Goal: Information Seeking & Learning: Learn about a topic

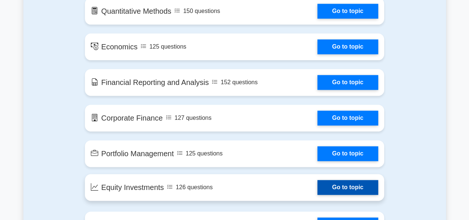
scroll to position [519, 0]
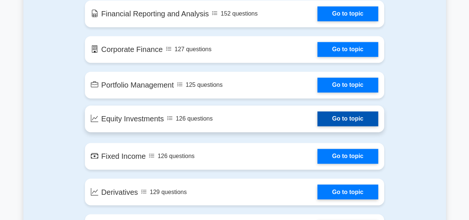
click at [346, 120] on link "Go to topic" at bounding box center [347, 118] width 61 height 15
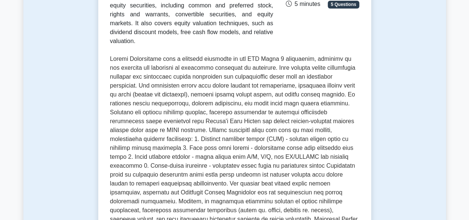
scroll to position [333, 0]
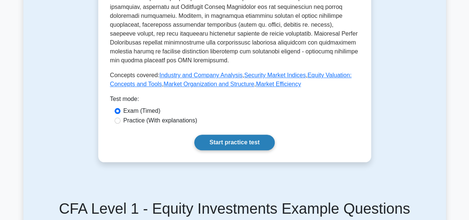
click at [241, 134] on link "Start practice test" at bounding box center [234, 142] width 80 height 16
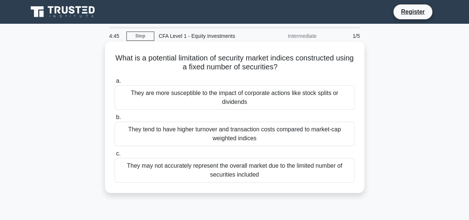
click at [291, 173] on div "They may not accurately represent the overall market due to the limited number …" at bounding box center [234, 170] width 240 height 24
click at [114, 156] on input "c. They may not accurately represent the overall market due to the limited numb…" at bounding box center [114, 153] width 0 height 5
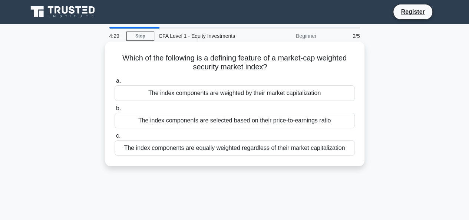
click at [272, 94] on div "The index components are weighted by their market capitalization" at bounding box center [234, 93] width 240 height 16
click at [114, 83] on input "a. The index components are weighted by their market capitalization" at bounding box center [114, 81] width 0 height 5
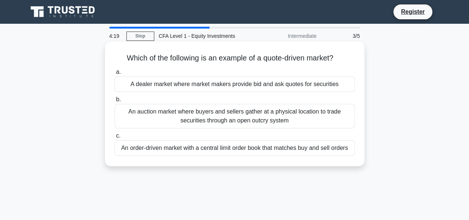
click at [295, 86] on div "A dealer market where market makers provide bid and ask quotes for securities" at bounding box center [234, 84] width 240 height 16
click at [114, 74] on input "a. A dealer market where market makers provide bid and ask quotes for securities" at bounding box center [114, 72] width 0 height 5
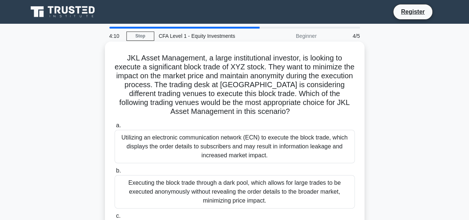
click at [317, 86] on h5 "JKL Asset Management, a large institutional investor, is looking to execute a s…" at bounding box center [235, 84] width 242 height 63
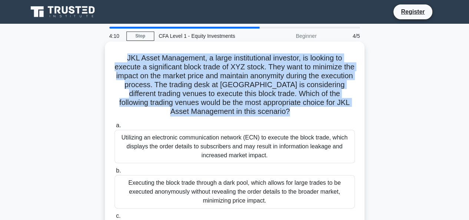
click at [317, 86] on h5 "JKL Asset Management, a large institutional investor, is looking to execute a s…" at bounding box center [235, 84] width 242 height 63
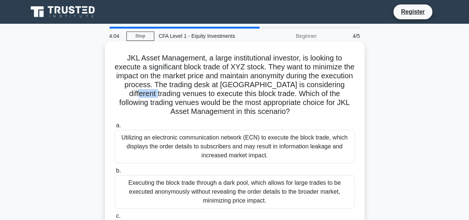
drag, startPoint x: 157, startPoint y: 95, endPoint x: 174, endPoint y: 94, distance: 16.3
click at [174, 94] on h5 "JKL Asset Management, a large institutional investor, is looking to execute a s…" at bounding box center [235, 84] width 242 height 63
click at [251, 97] on h5 "JKL Asset Management, a large institutional investor, is looking to execute a s…" at bounding box center [235, 84] width 242 height 63
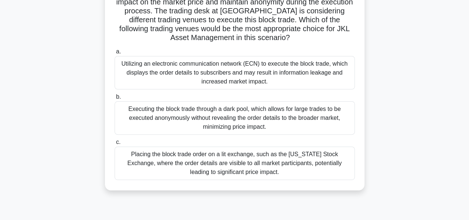
scroll to position [74, 0]
click at [298, 113] on div "Executing the block trade through a dark pool, which allows for large trades to…" at bounding box center [234, 117] width 240 height 33
click at [114, 99] on input "b. Executing the block trade through a dark pool, which allows for large trades…" at bounding box center [114, 96] width 0 height 5
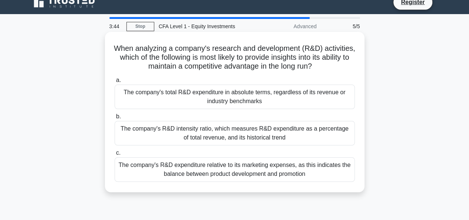
scroll to position [0, 0]
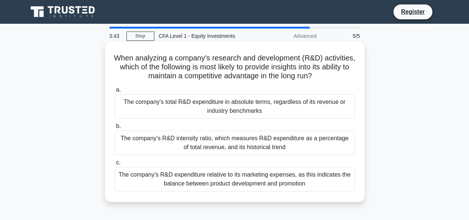
click at [222, 62] on h5 "When analyzing a company's research and development (R&D) activities, which of …" at bounding box center [235, 66] width 242 height 27
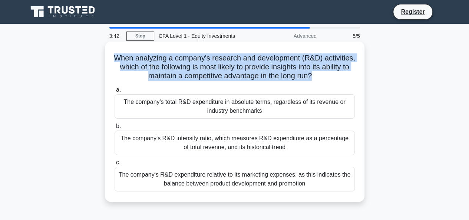
click at [222, 62] on h5 "When analyzing a company's research and development (R&D) activities, which of …" at bounding box center [235, 66] width 242 height 27
click at [220, 64] on h5 "When analyzing a company's research and development (R&D) activities, which of …" at bounding box center [235, 66] width 242 height 27
click at [350, 73] on h5 "When analyzing a company's research and development (R&D) activities, which of …" at bounding box center [235, 66] width 242 height 27
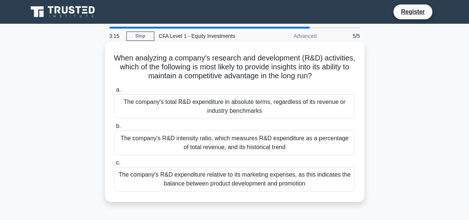
click at [278, 63] on h5 "When analyzing a company's research and development (R&D) activities, which of …" at bounding box center [235, 66] width 242 height 27
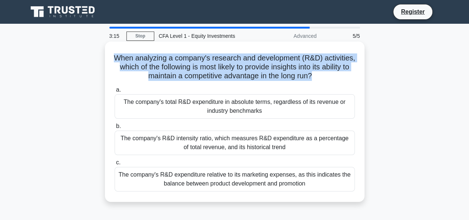
click at [278, 63] on h5 "When analyzing a company's research and development (R&D) activities, which of …" at bounding box center [235, 66] width 242 height 27
click at [315, 63] on h5 "When analyzing a company's research and development (R&D) activities, which of …" at bounding box center [235, 66] width 242 height 27
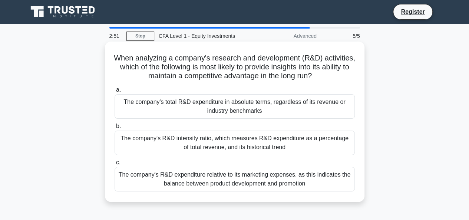
drag, startPoint x: 246, startPoint y: 186, endPoint x: 269, endPoint y: 183, distance: 23.5
click at [246, 186] on div "The company's R&D expenditure relative to its marketing expenses, as this indic…" at bounding box center [234, 179] width 240 height 24
click at [114, 165] on input "c. The company's R&D expenditure relative to its marketing expenses, as this in…" at bounding box center [114, 162] width 0 height 5
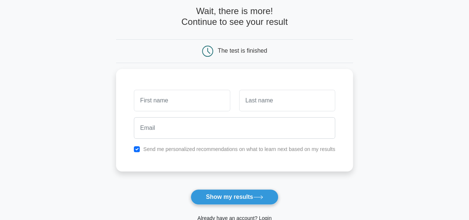
scroll to position [111, 0]
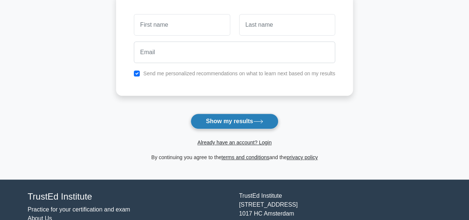
click at [273, 118] on button "Show my results" at bounding box center [233, 121] width 87 height 16
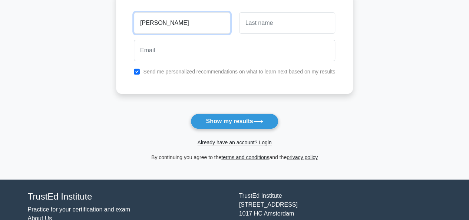
type input "Abe"
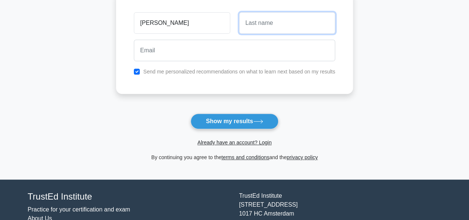
click at [272, 31] on input "text" at bounding box center [287, 22] width 96 height 21
type input "Shinchin"
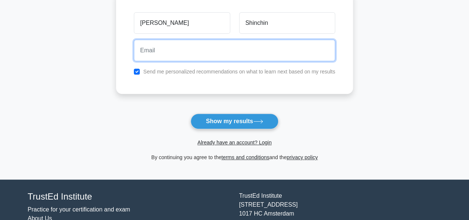
click at [259, 40] on input "email" at bounding box center [234, 50] width 201 height 21
type input "Seewlayet20@hotmail.com"
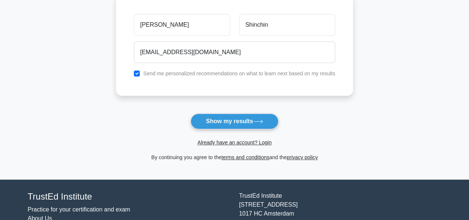
click at [244, 120] on button "Show my results" at bounding box center [233, 121] width 87 height 16
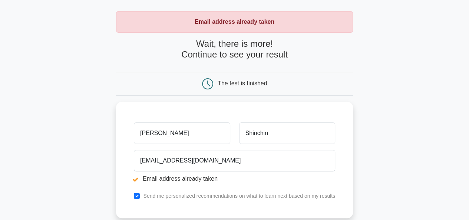
scroll to position [74, 0]
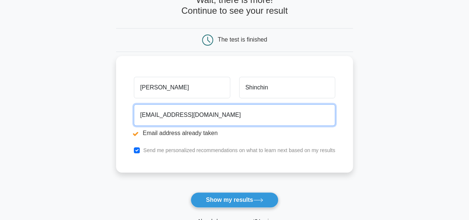
click at [221, 107] on input "Seewlayet20@hotmail.com" at bounding box center [234, 114] width 201 height 21
type input "[EMAIL_ADDRESS][DOMAIN_NAME]"
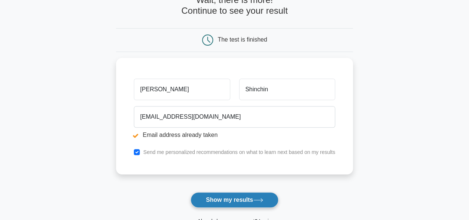
click at [210, 192] on button "Show my results" at bounding box center [233, 200] width 87 height 16
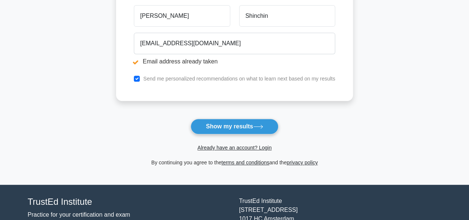
scroll to position [148, 0]
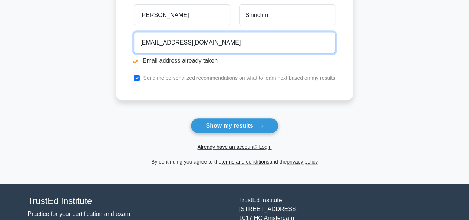
drag, startPoint x: 232, startPoint y: 38, endPoint x: 87, endPoint y: 36, distance: 145.6
click at [87, 36] on main "Email address already taken Wait, there is more! Continue to see your result Th…" at bounding box center [234, 30] width 469 height 308
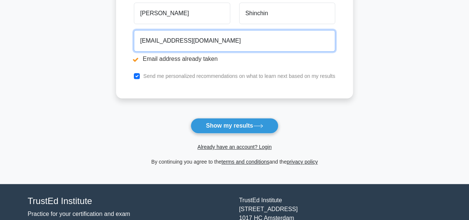
type input "[EMAIL_ADDRESS][DOMAIN_NAME]"
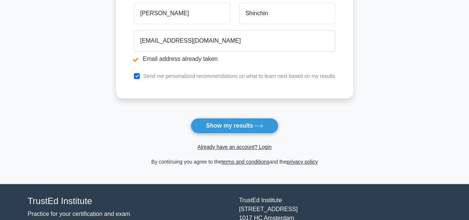
click at [149, 76] on label "Send me personalized recommendations on what to learn next based on my results" at bounding box center [239, 76] width 192 height 6
click at [142, 76] on div "Send me personalized recommendations on what to learn next based on my results" at bounding box center [234, 76] width 210 height 9
click at [139, 75] on input "checkbox" at bounding box center [137, 76] width 6 height 6
checkbox input "false"
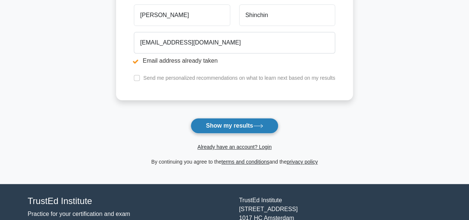
click at [218, 125] on button "Show my results" at bounding box center [233, 126] width 87 height 16
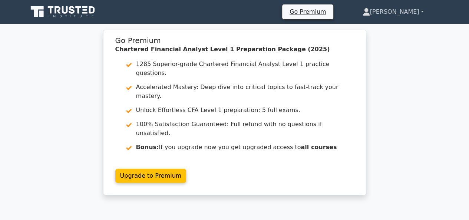
click at [408, 12] on link "Abe" at bounding box center [393, 11] width 97 height 15
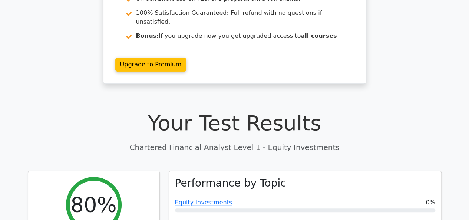
click at [376, 63] on div "Go Premium Chartered Financial Analyst Level 1 Preparation Package (2025) 1285 …" at bounding box center [234, 5] width 469 height 174
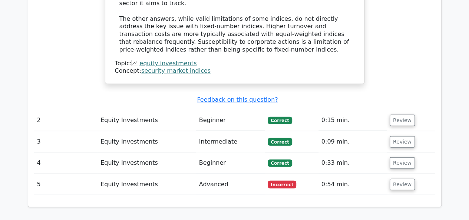
scroll to position [852, 0]
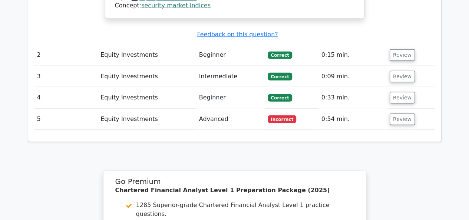
click at [301, 109] on td "Incorrect" at bounding box center [291, 119] width 53 height 21
click at [299, 109] on td "Incorrect" at bounding box center [291, 119] width 53 height 21
click at [403, 113] on button "Review" at bounding box center [401, 118] width 25 height 11
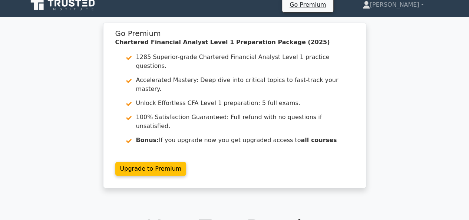
scroll to position [0, 0]
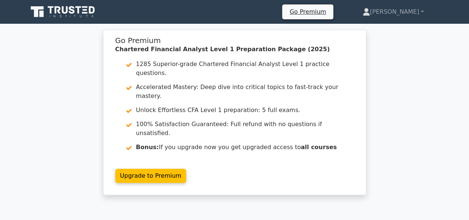
click at [397, 2] on nav "Go Premium Abe Profile" at bounding box center [234, 12] width 469 height 24
click at [406, 9] on link "Abe" at bounding box center [393, 11] width 97 height 15
click at [402, 40] on link "Settings" at bounding box center [374, 41] width 59 height 12
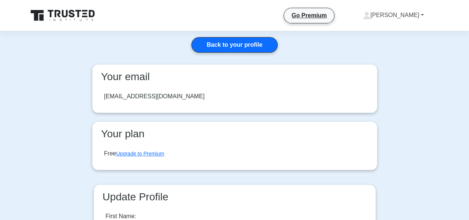
click at [414, 13] on link "[PERSON_NAME]" at bounding box center [393, 15] width 96 height 15
click at [183, 127] on h3 "Your plan" at bounding box center [234, 133] width 273 height 13
click at [328, 30] on header "Go Premium" at bounding box center [234, 15] width 469 height 31
drag, startPoint x: 155, startPoint y: 116, endPoint x: 140, endPoint y: 106, distance: 17.2
click at [150, 116] on div "Your email [EMAIL_ADDRESS][DOMAIN_NAME] Your plan Free Upgrade to Premium" at bounding box center [234, 121] width 293 height 114
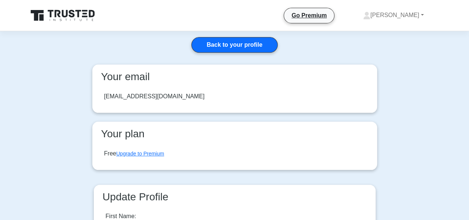
click at [132, 101] on div "chinchin12@gmail.com" at bounding box center [234, 96] width 273 height 21
click at [135, 96] on div "chinchin12@gmail.com" at bounding box center [154, 96] width 100 height 9
click at [136, 95] on div "chinchin12@gmail.com" at bounding box center [154, 96] width 100 height 9
click at [214, 46] on link "Back to your profile" at bounding box center [234, 45] width 86 height 16
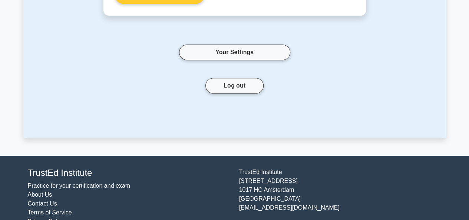
scroll to position [226, 0]
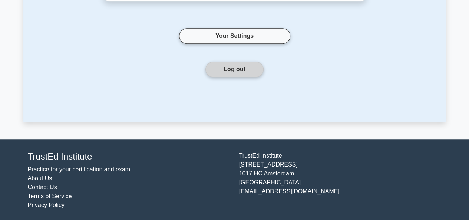
click at [250, 70] on button "Log out" at bounding box center [234, 70] width 58 height 16
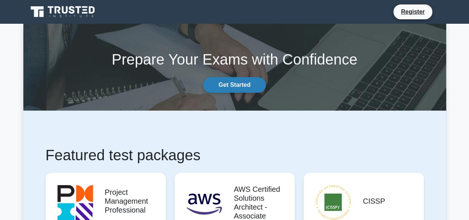
click at [257, 86] on link "Get Started" at bounding box center [234, 85] width 62 height 16
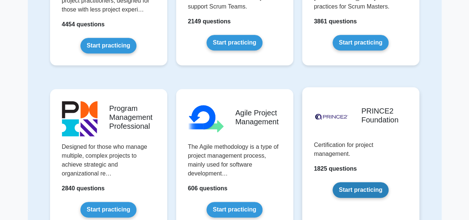
scroll to position [408, 0]
